Goal: Browse casually: Explore the website without a specific task or goal

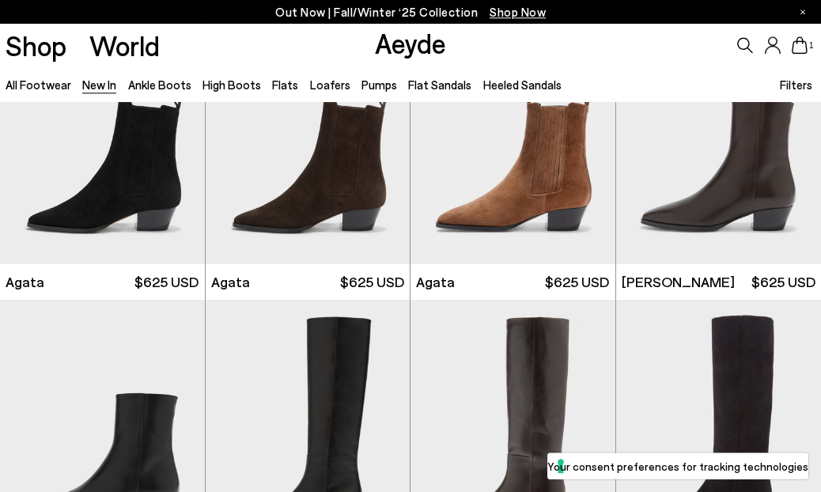
scroll to position [388, 0]
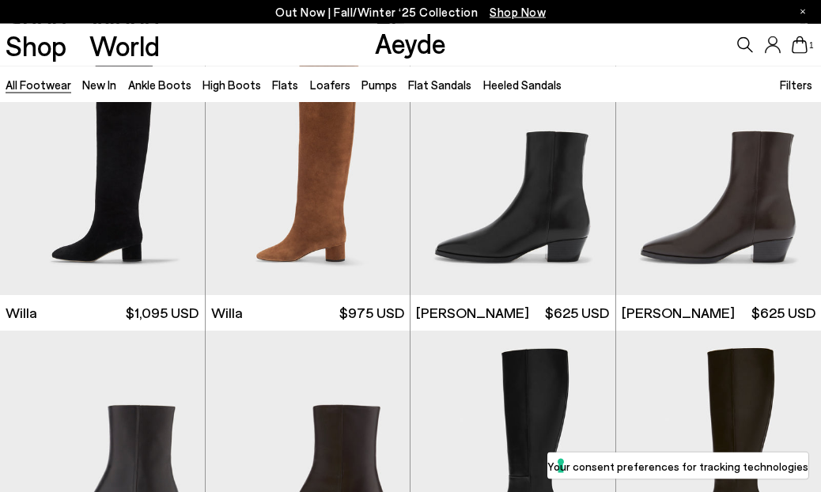
scroll to position [862, 0]
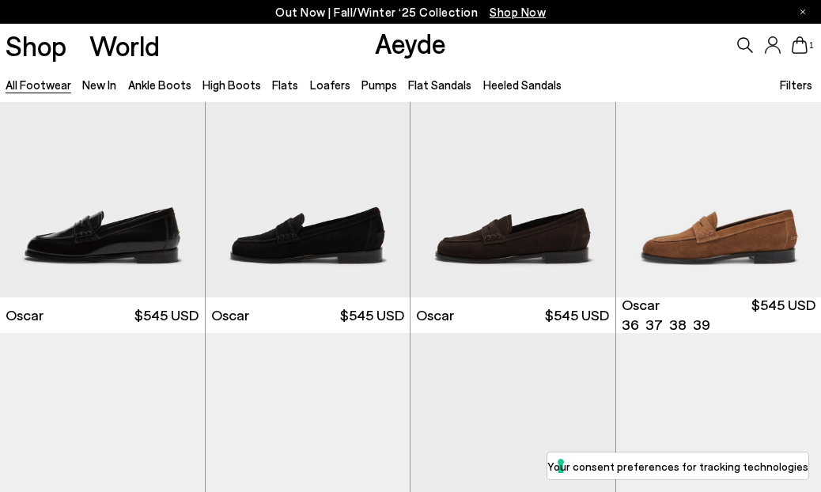
scroll to position [10326, 0]
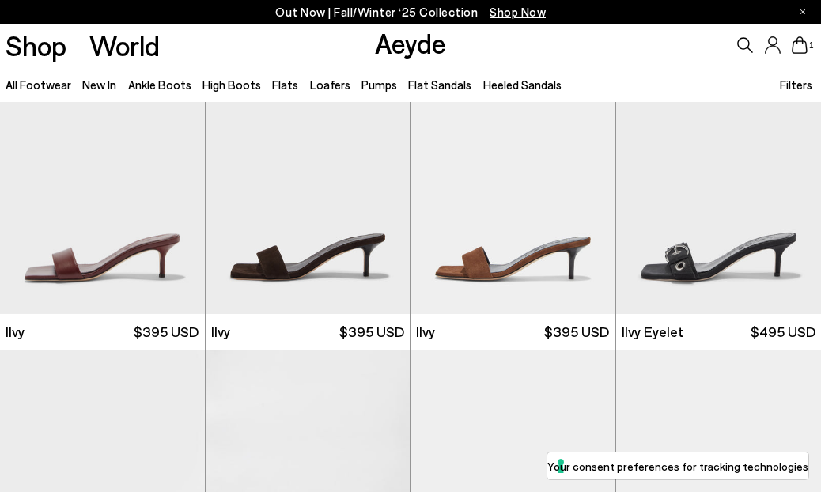
scroll to position [21145, 0]
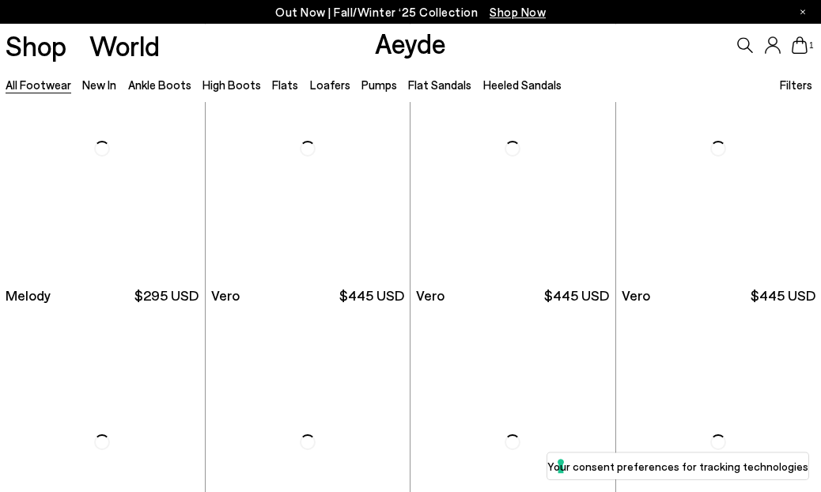
scroll to position [22337, 0]
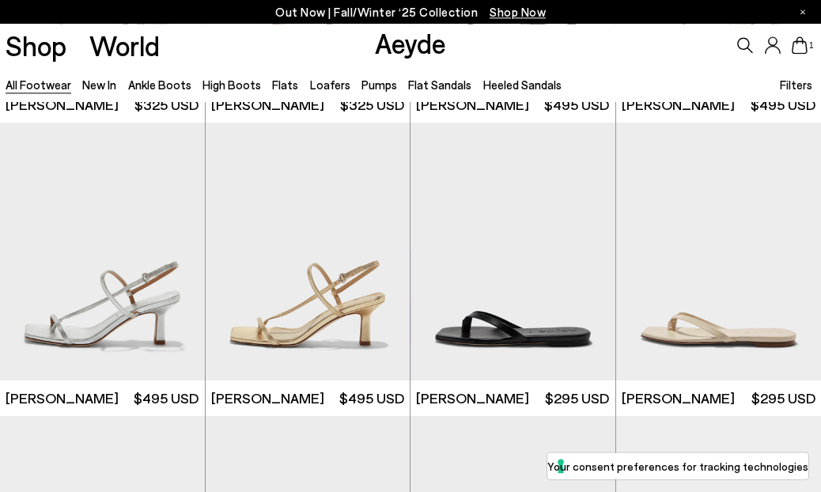
scroll to position [23557, 0]
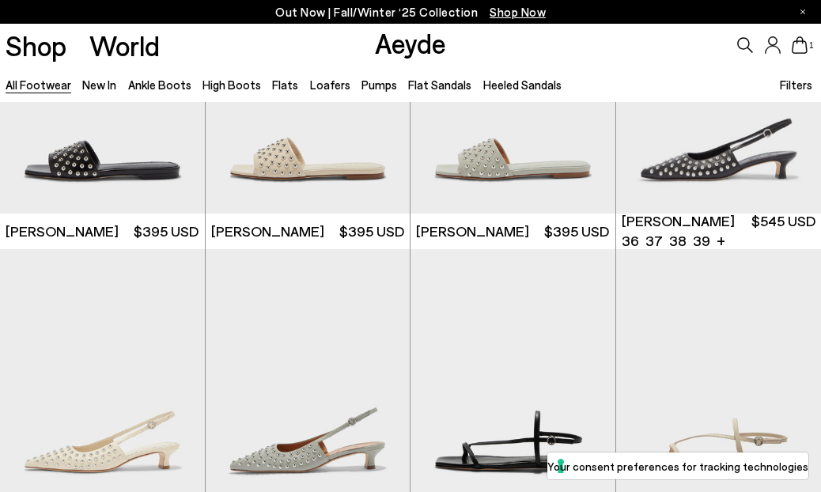
scroll to position [22671, 0]
